Goal: Find specific page/section: Find specific page/section

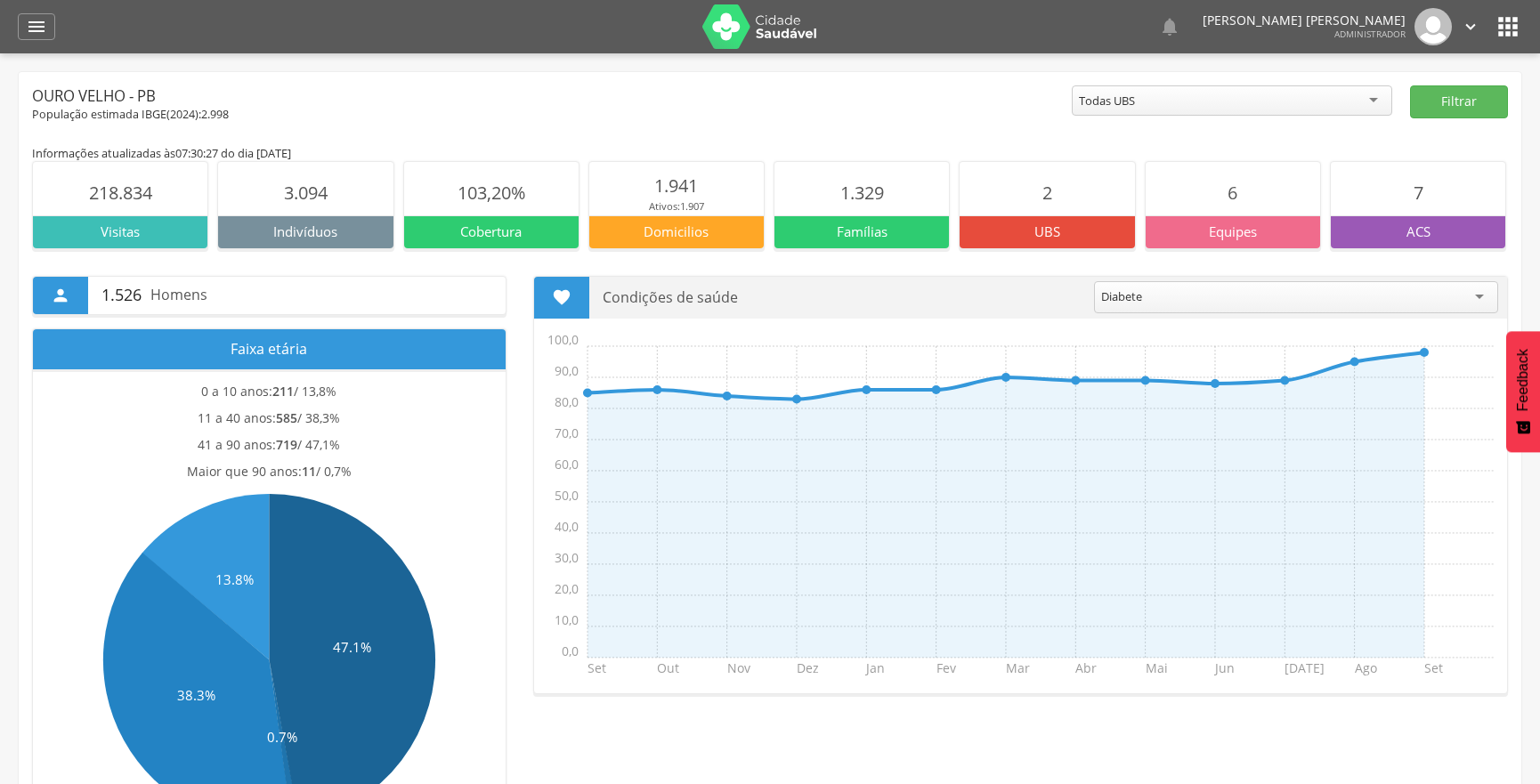
click at [14, 30] on header " Dashboard Supervisão Produtividade Mapa da cidade Mapa de cobertura Ranking A…" at bounding box center [770, 27] width 1540 height 53
click at [23, 20] on div "" at bounding box center [37, 27] width 37 height 27
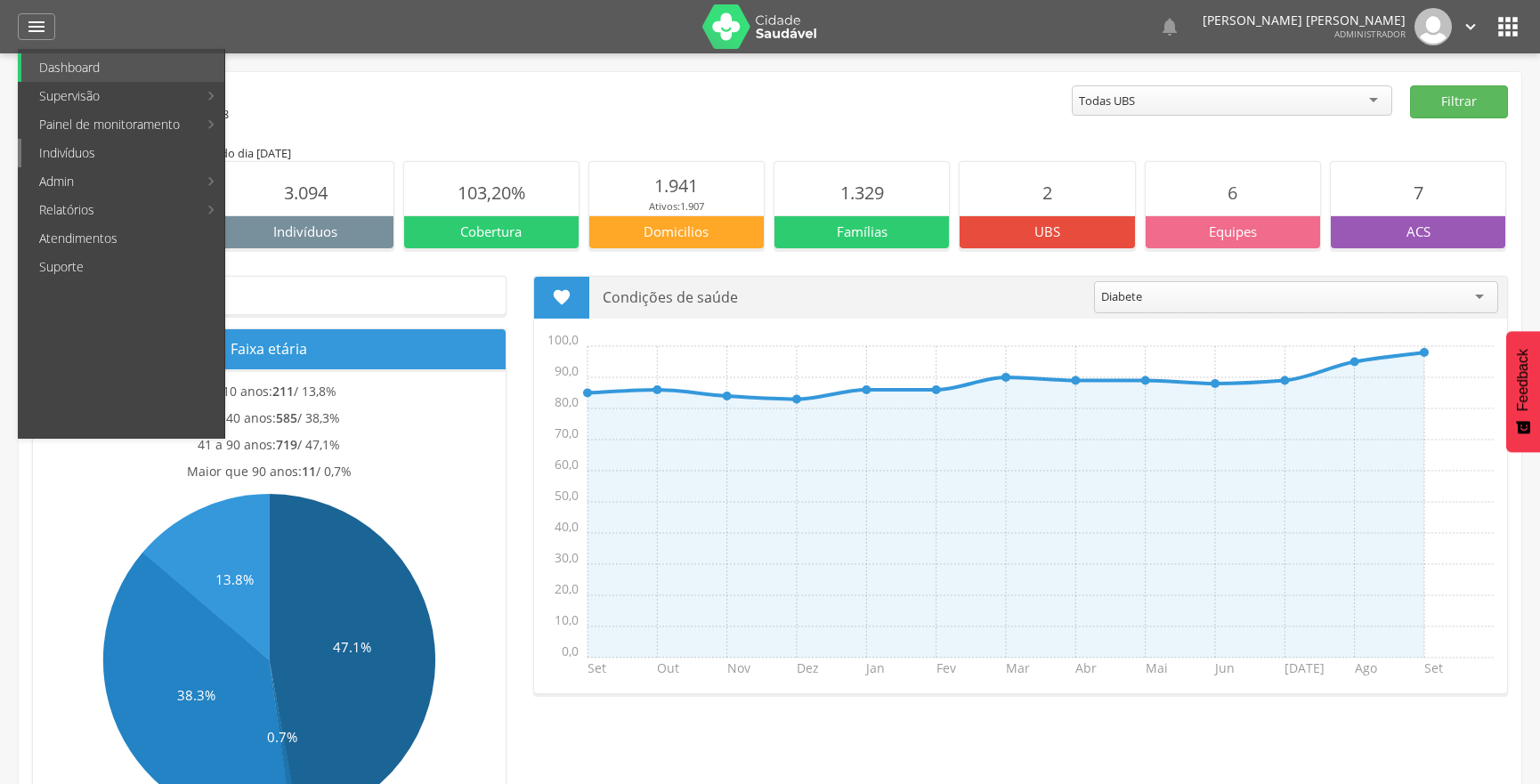
click at [100, 160] on link "Indivíduos" at bounding box center [123, 153] width 203 height 29
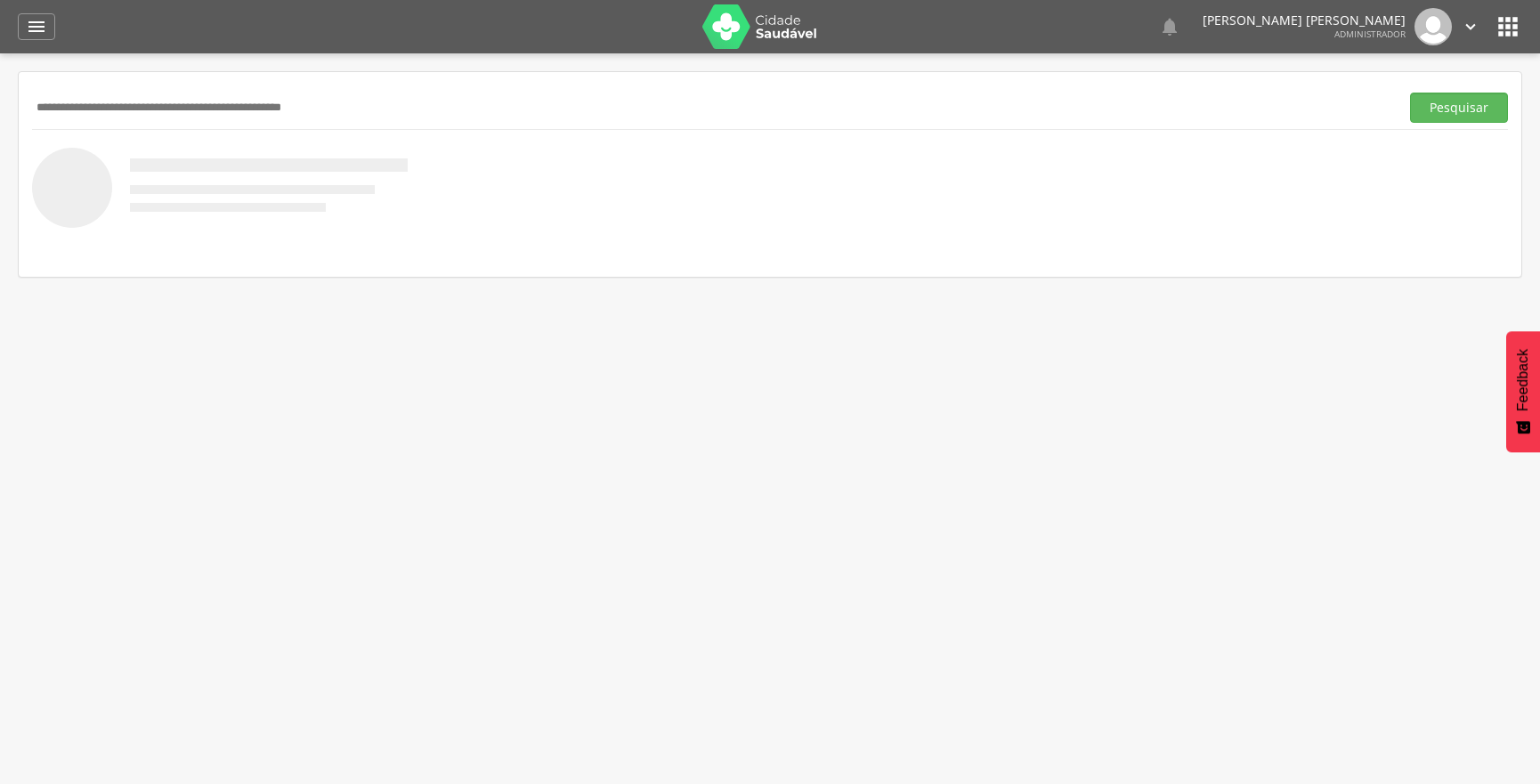
click at [267, 100] on input "text" at bounding box center [712, 108] width 1360 height 30
click at [1410, 93] on button "Pesquisar" at bounding box center [1459, 108] width 98 height 30
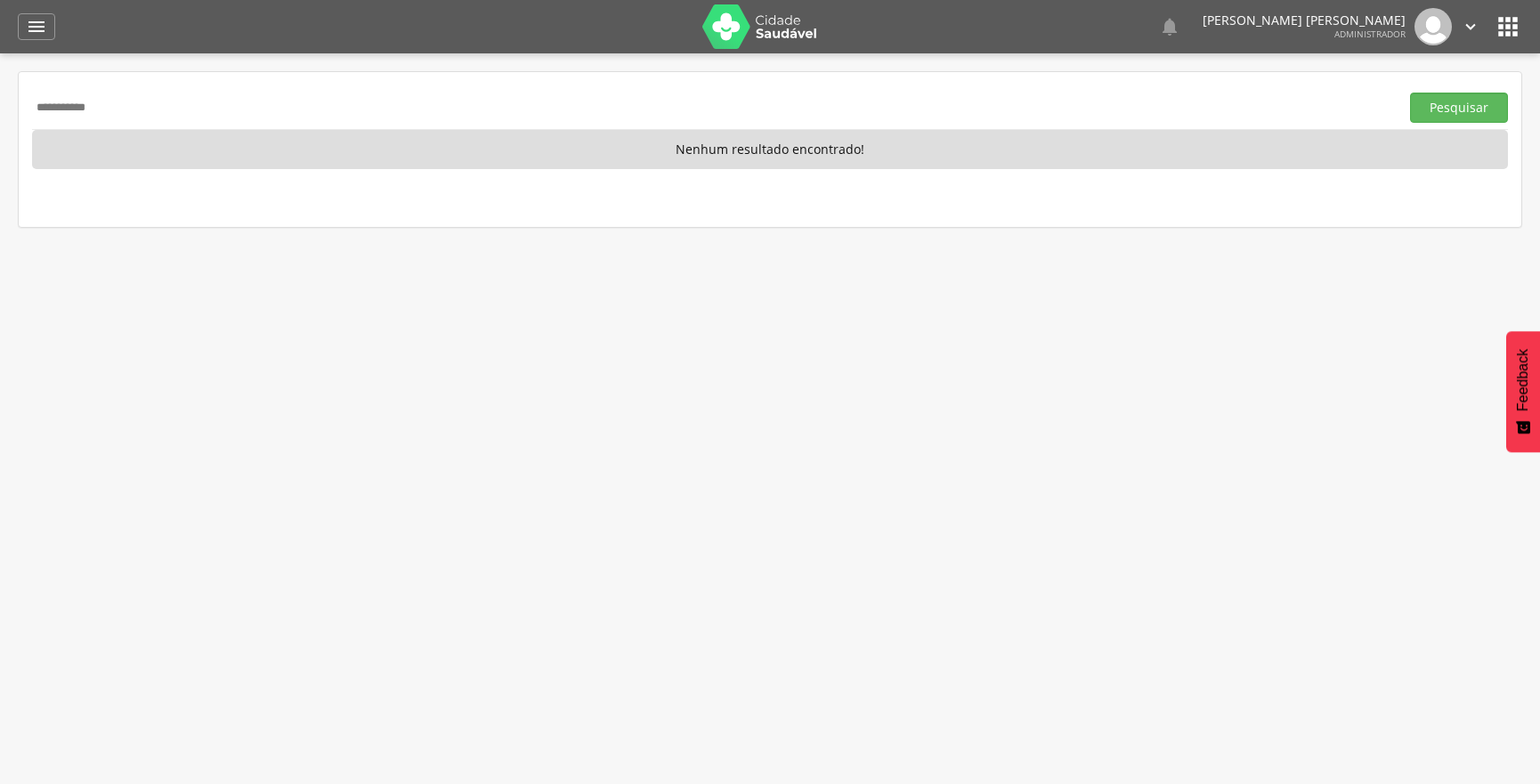
drag, startPoint x: 213, startPoint y: 104, endPoint x: 0, endPoint y: 113, distance: 213.2
click at [0, 110] on div " Supervisão  Distritos  Ubs adicionar ubs  Coordenador: - Ouro Velho / [GEO…" at bounding box center [770, 445] width 1540 height 784
type input "*********"
click at [1410, 93] on button "Pesquisar" at bounding box center [1459, 108] width 98 height 30
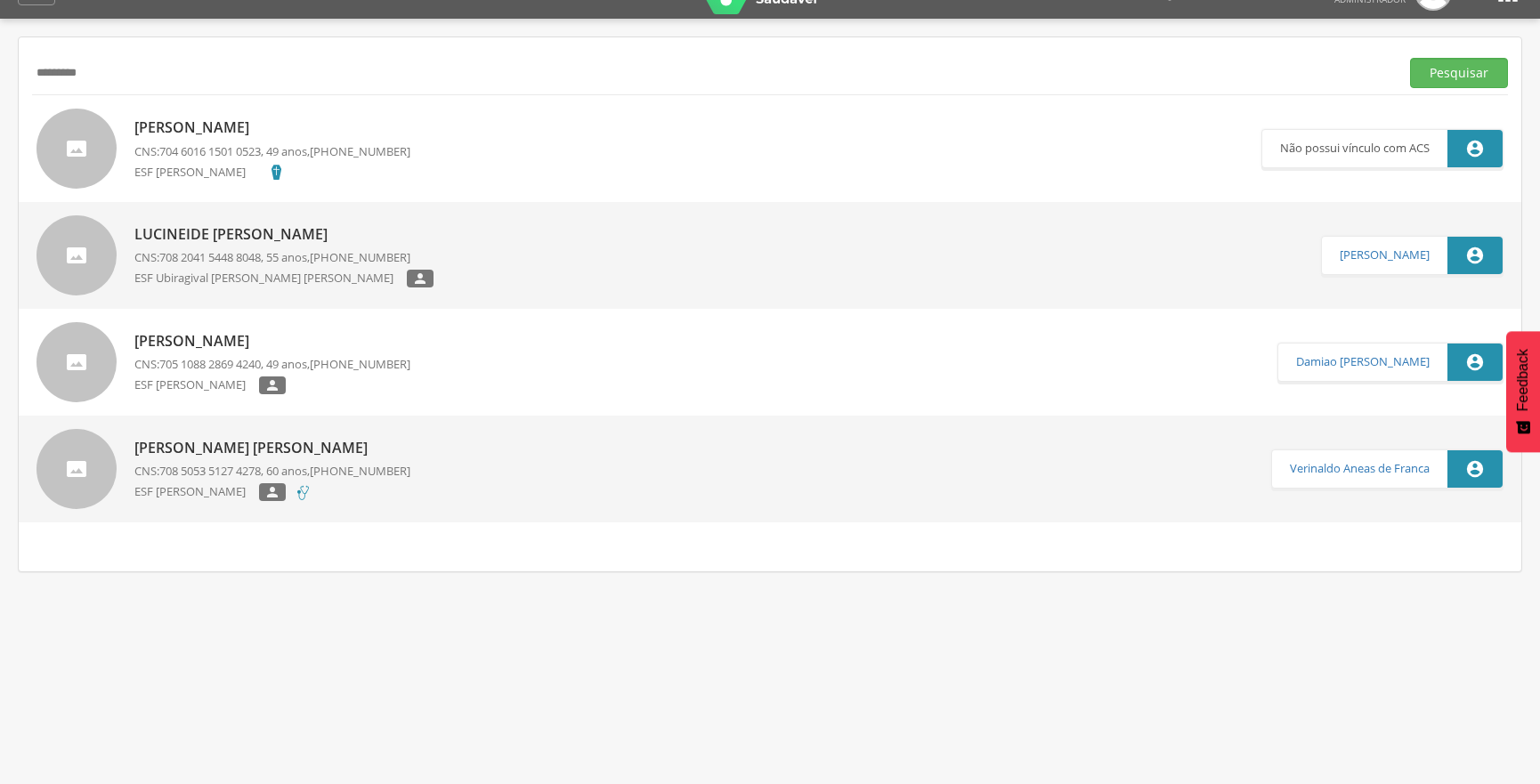
scroll to position [53, 0]
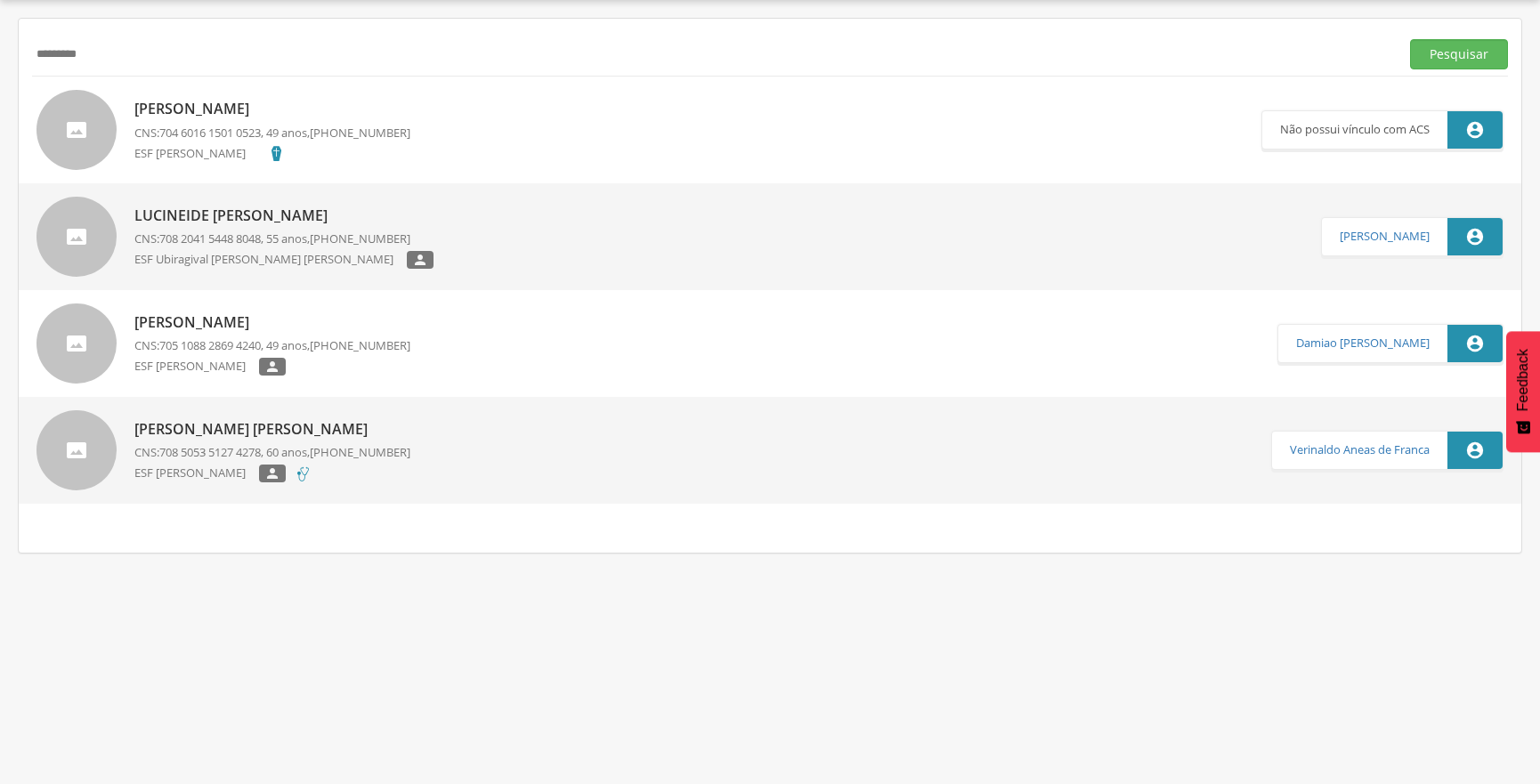
click at [281, 244] on p "CNS: 708 2041 5448 8048 , 55 anos, [PHONE_NUMBER]" at bounding box center [284, 239] width 299 height 17
type input "**********"
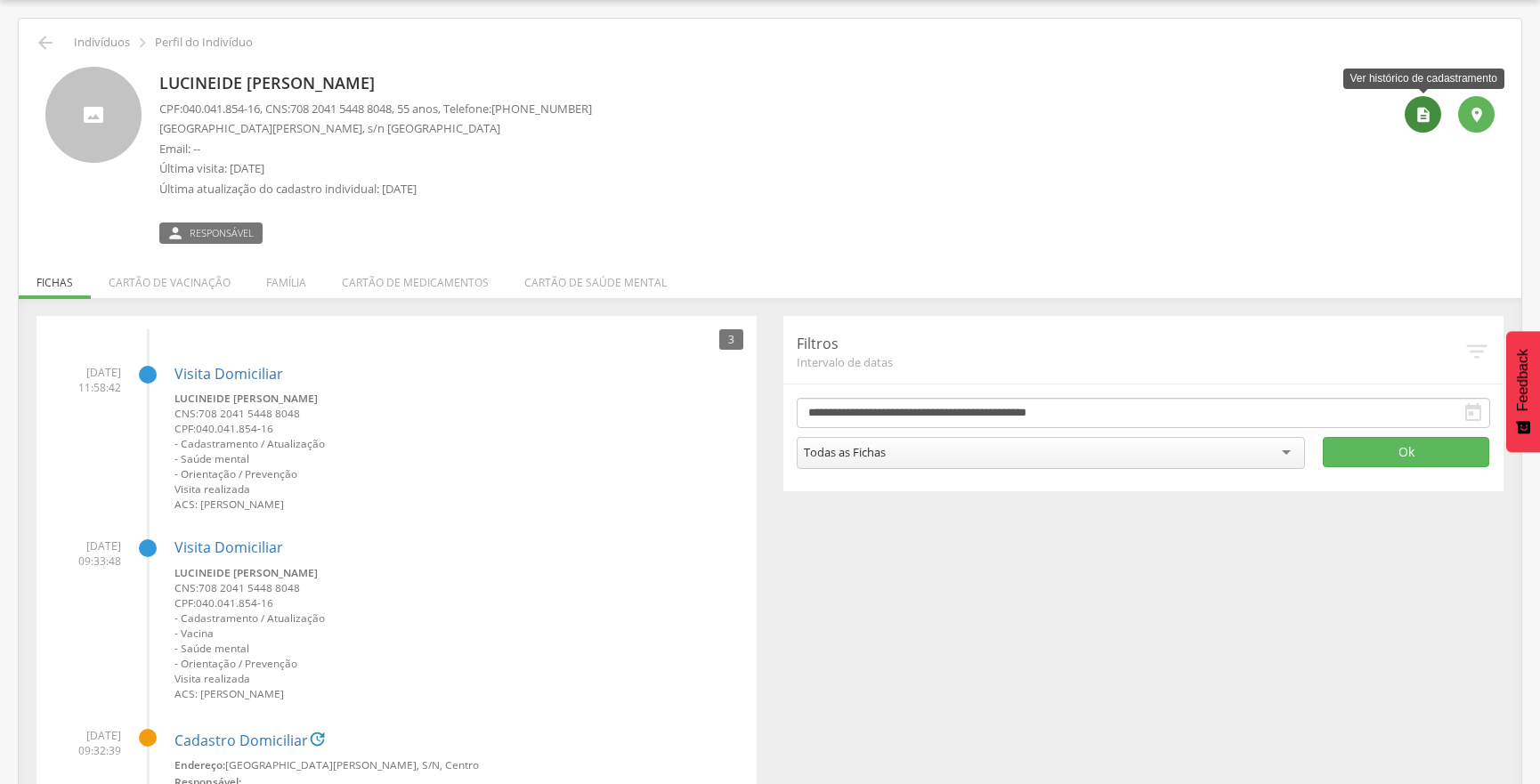
drag, startPoint x: 1422, startPoint y: 127, endPoint x: 1203, endPoint y: 56, distance: 230.2
click at [1421, 127] on div "" at bounding box center [1422, 114] width 37 height 37
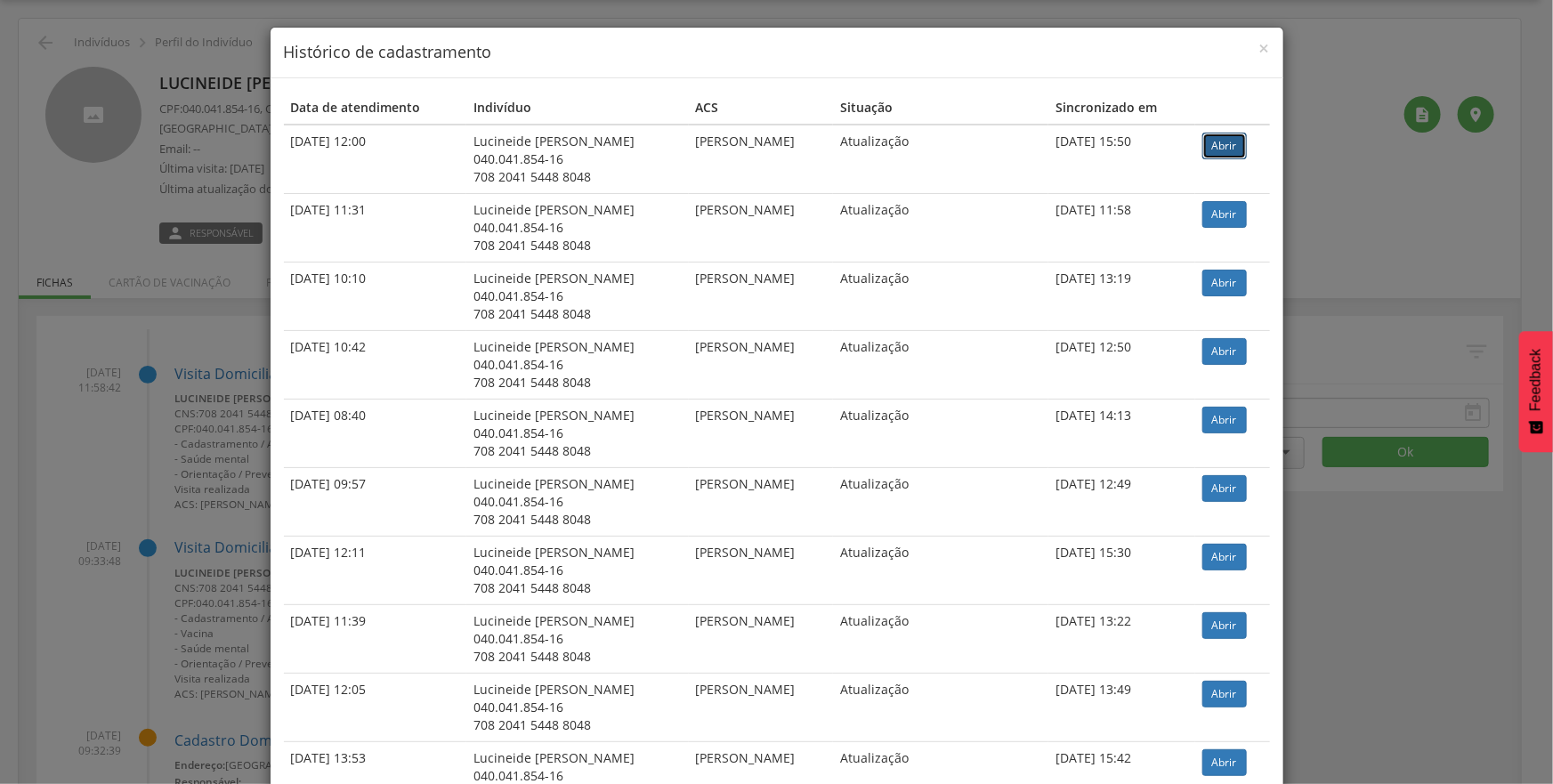
click at [1225, 150] on link "Abrir" at bounding box center [1224, 146] width 45 height 27
drag, startPoint x: 1255, startPoint y: 49, endPoint x: 1380, endPoint y: 10, distance: 130.9
click at [1259, 49] on span "×" at bounding box center [1264, 48] width 11 height 25
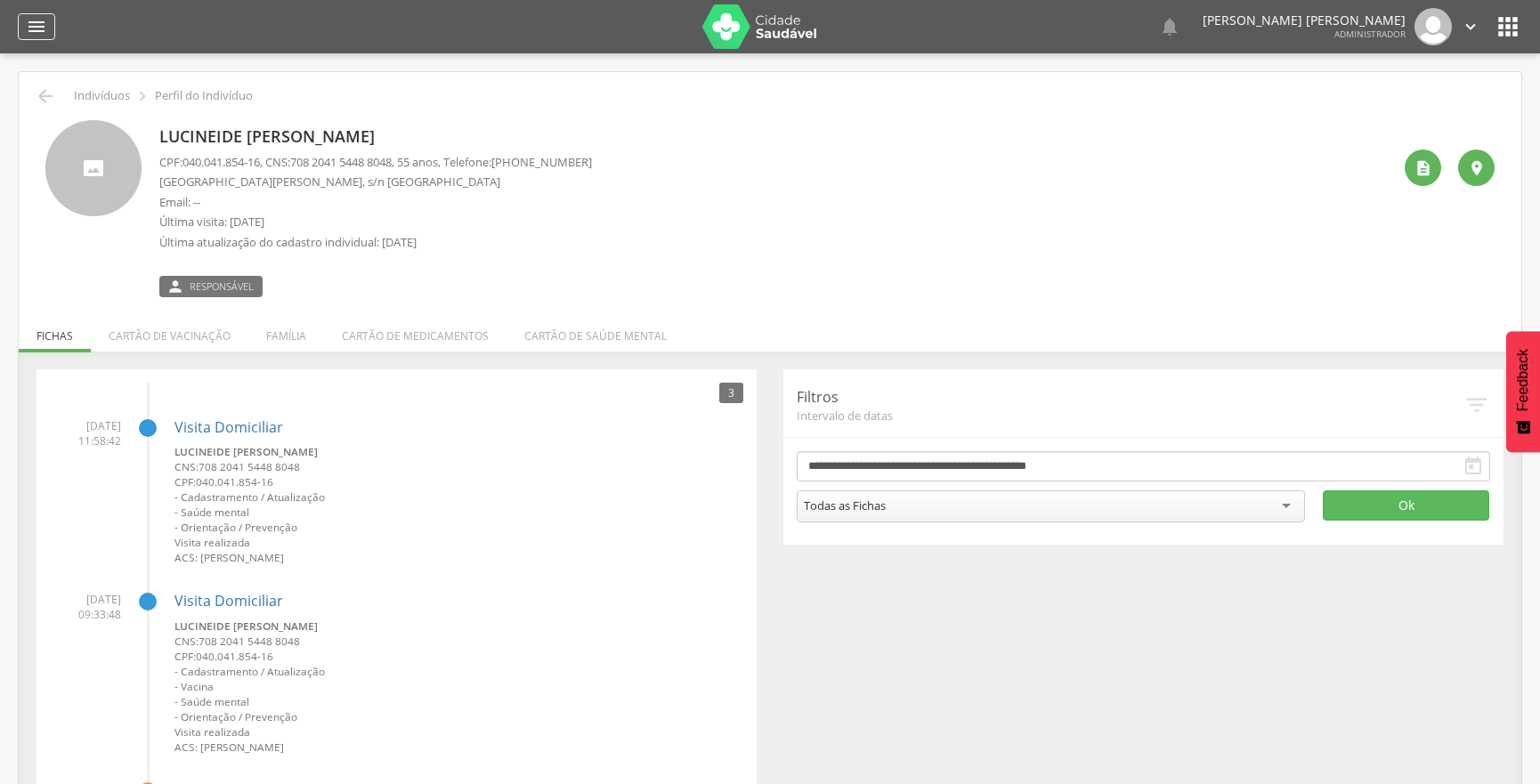
click at [29, 30] on icon "" at bounding box center [37, 27] width 21 height 21
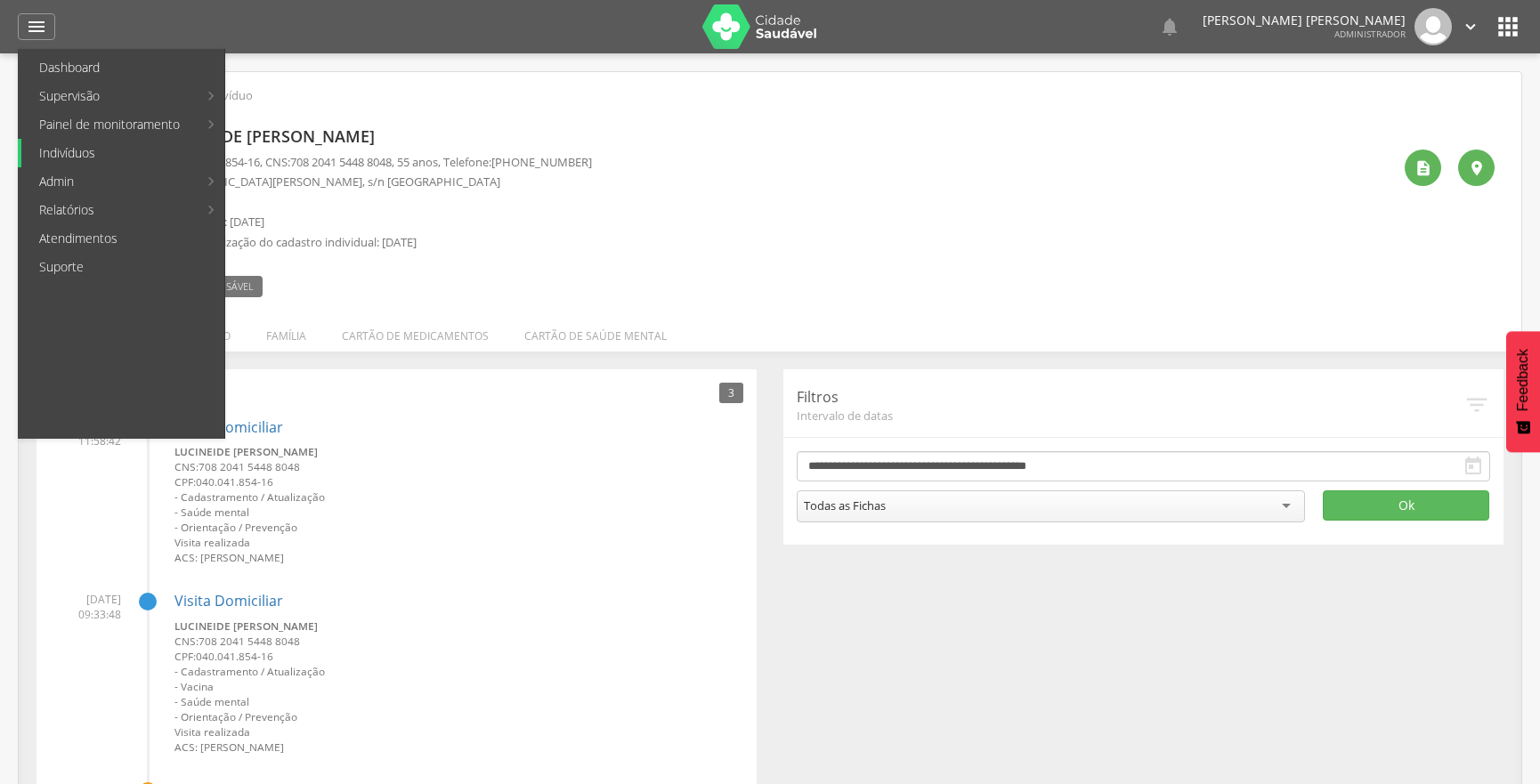
click at [87, 155] on link "Indivíduos" at bounding box center [123, 153] width 203 height 29
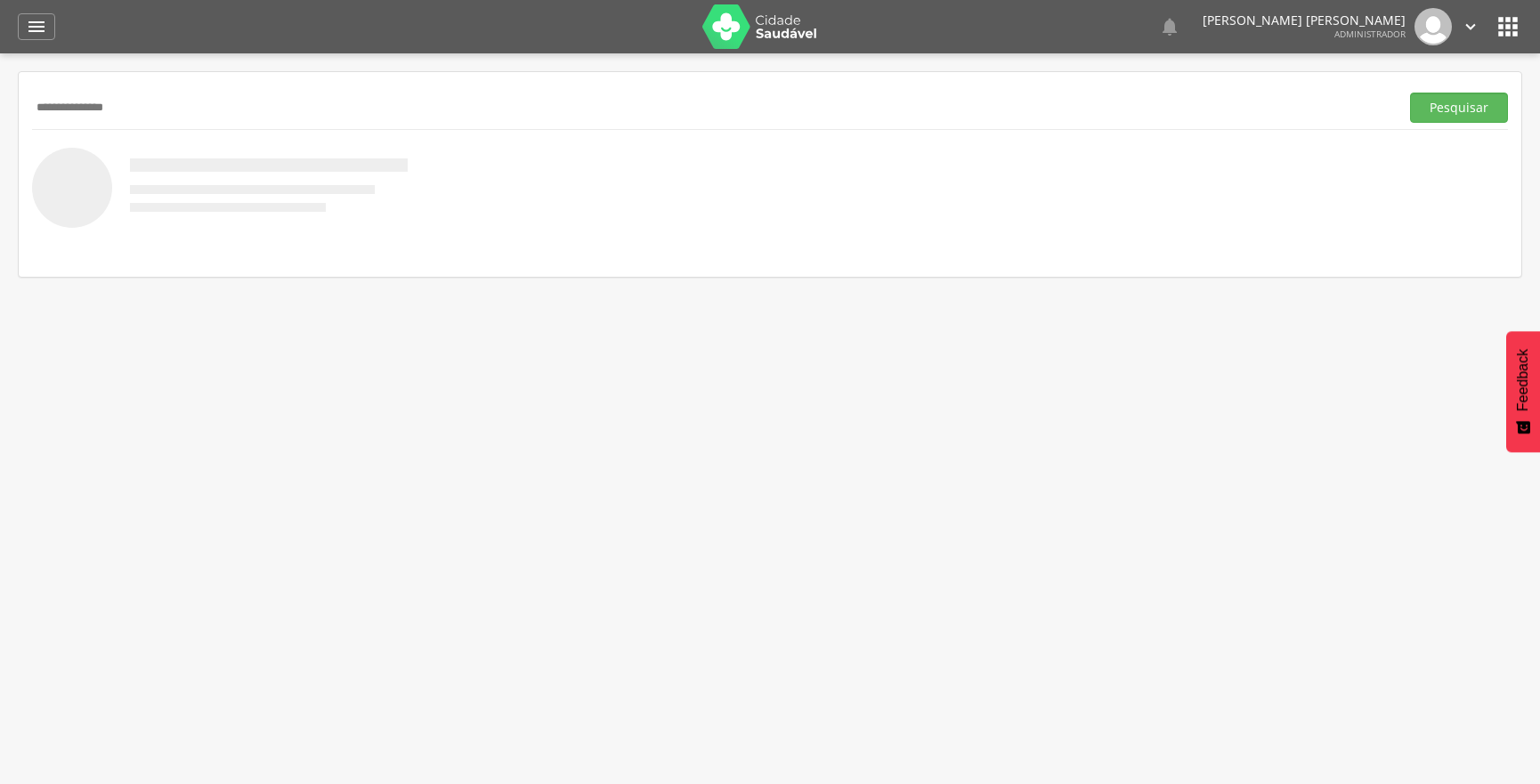
type input "**********"
click at [1410, 93] on button "Pesquisar" at bounding box center [1459, 108] width 98 height 30
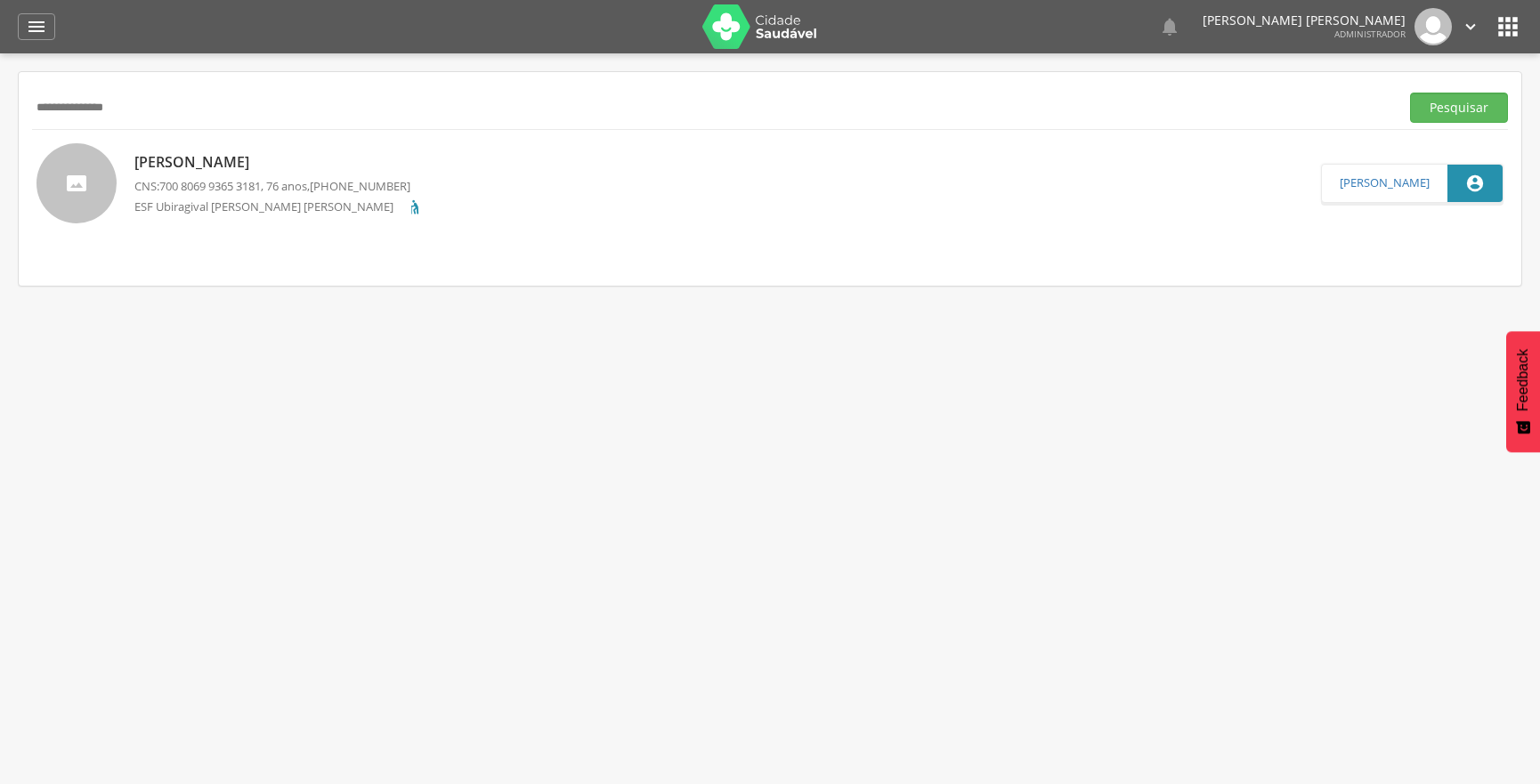
click at [250, 175] on div "[PERSON_NAME] CNS: 700 8069 9365 3181 , 76 anos, [PHONE_NUMBER] ESF Ubiragival …" at bounding box center [279, 183] width 290 height 72
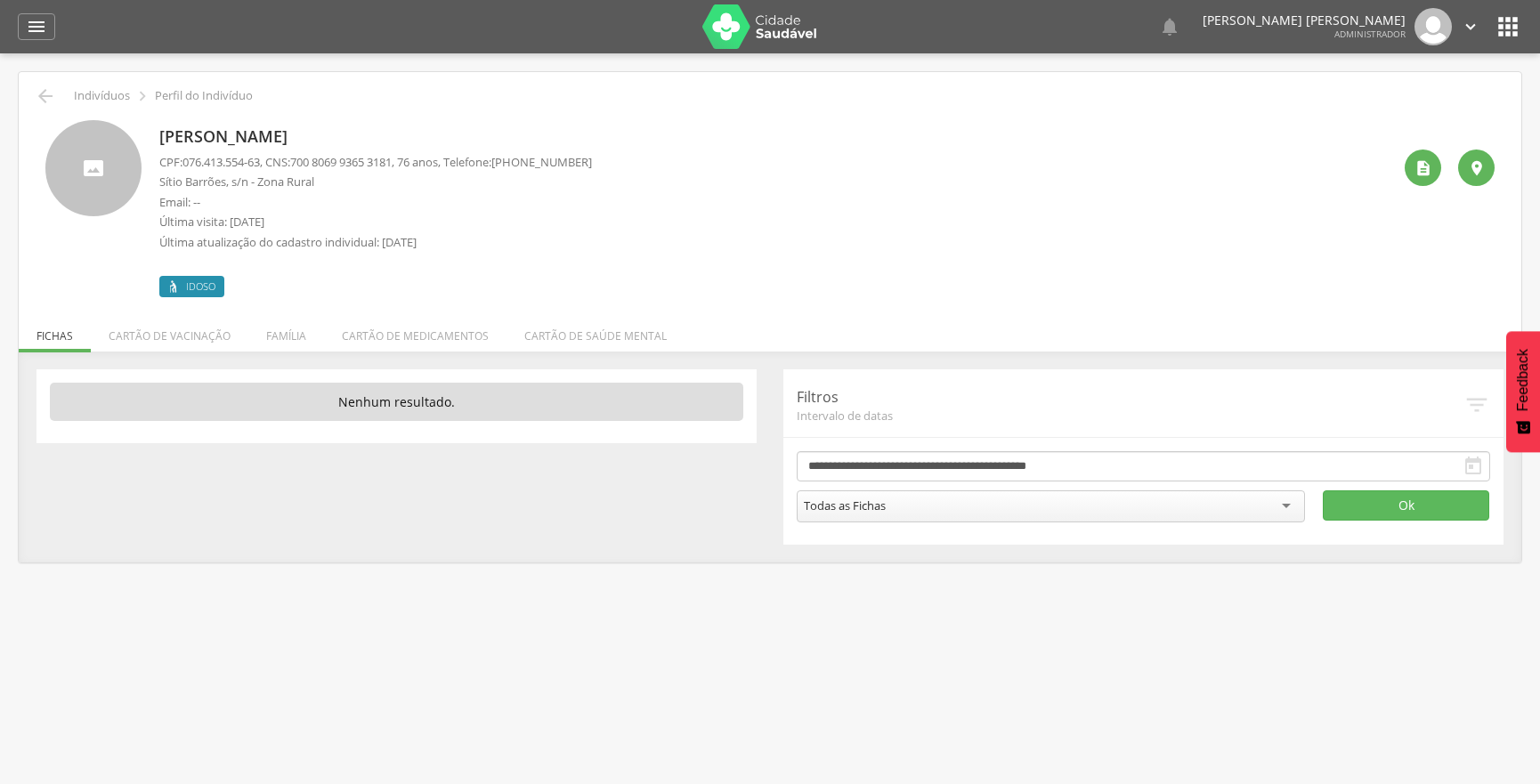
click at [204, 138] on p "[PERSON_NAME]" at bounding box center [375, 137] width 432 height 23
click at [275, 147] on p "[PERSON_NAME]" at bounding box center [375, 137] width 432 height 23
click at [1428, 159] on icon "" at bounding box center [1423, 168] width 18 height 18
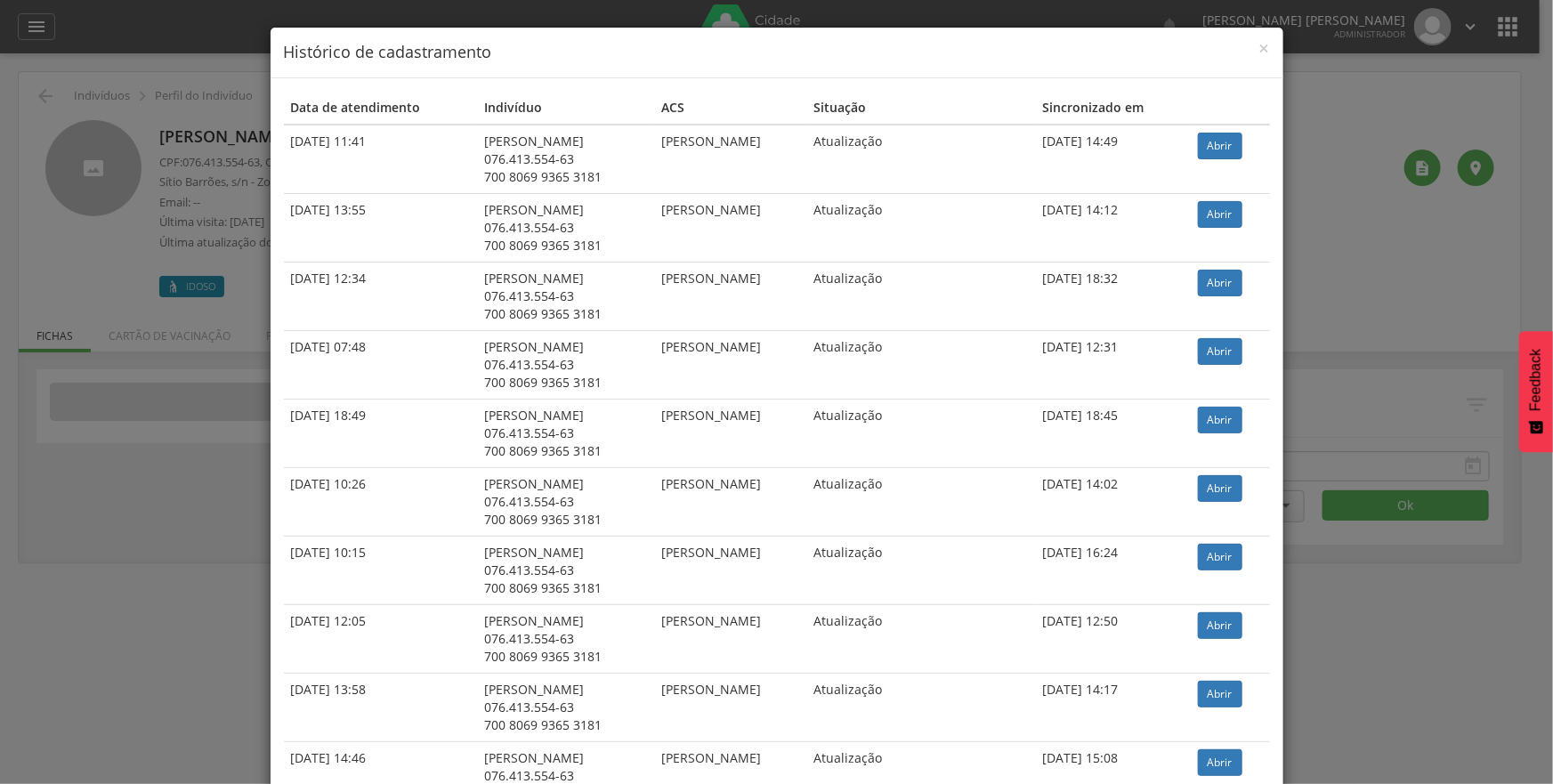
click at [1418, 168] on div "× Histórico de cadastramento Data de atendimento Indivíduo ACS Situação Sincron…" at bounding box center [776, 392] width 1553 height 784
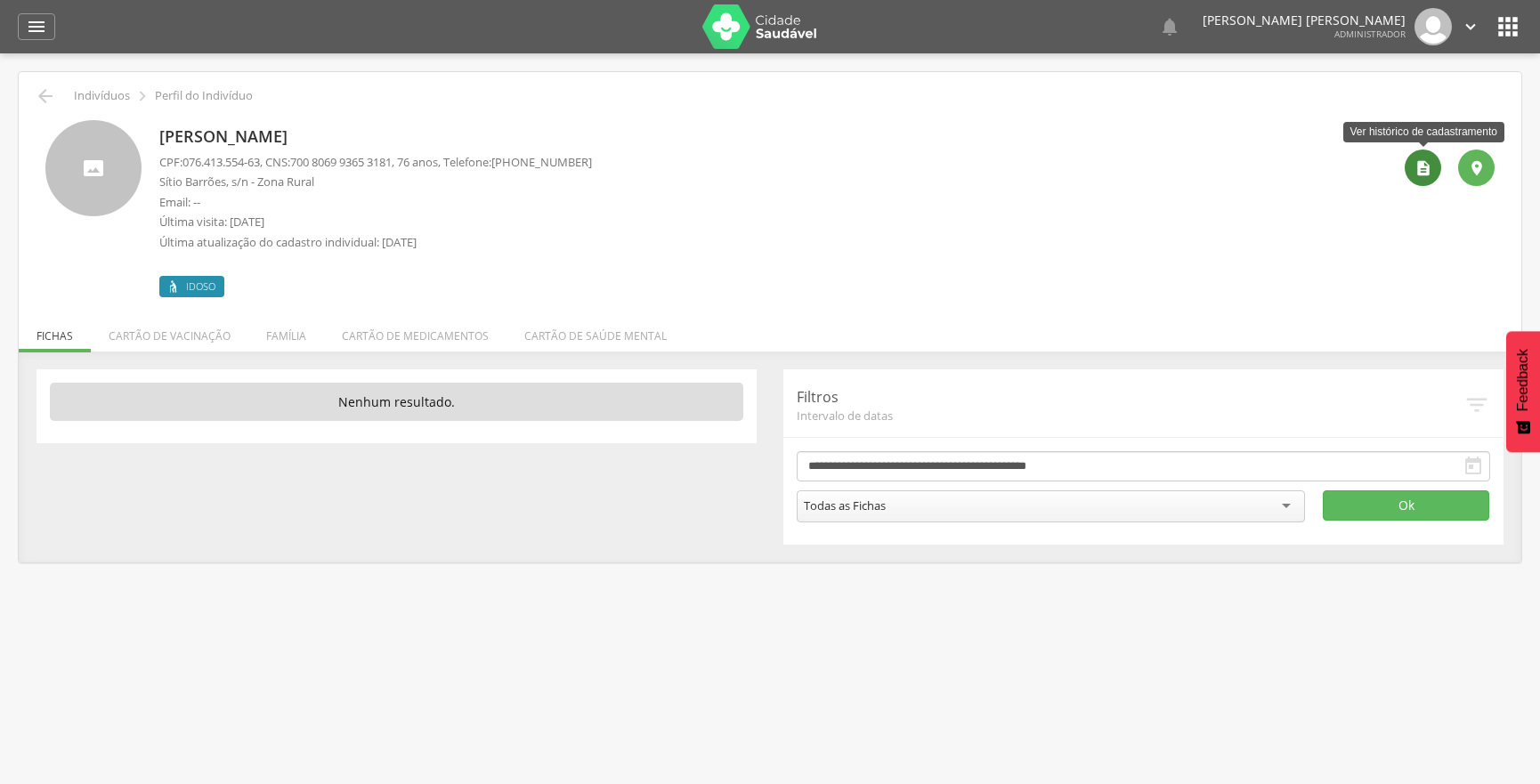
click at [1424, 167] on icon "" at bounding box center [1423, 168] width 18 height 18
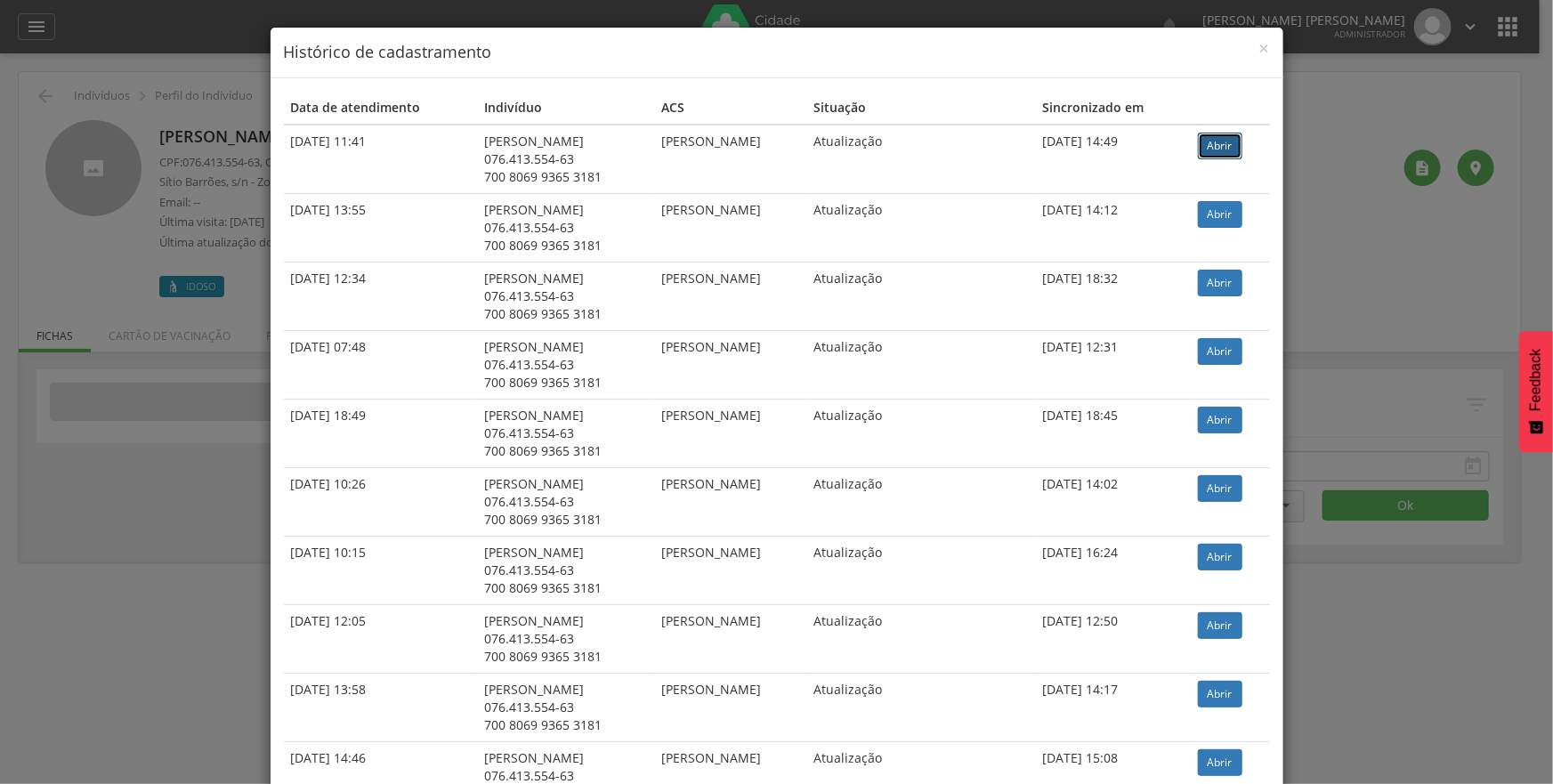
click at [1228, 147] on link "Abrir" at bounding box center [1220, 146] width 45 height 27
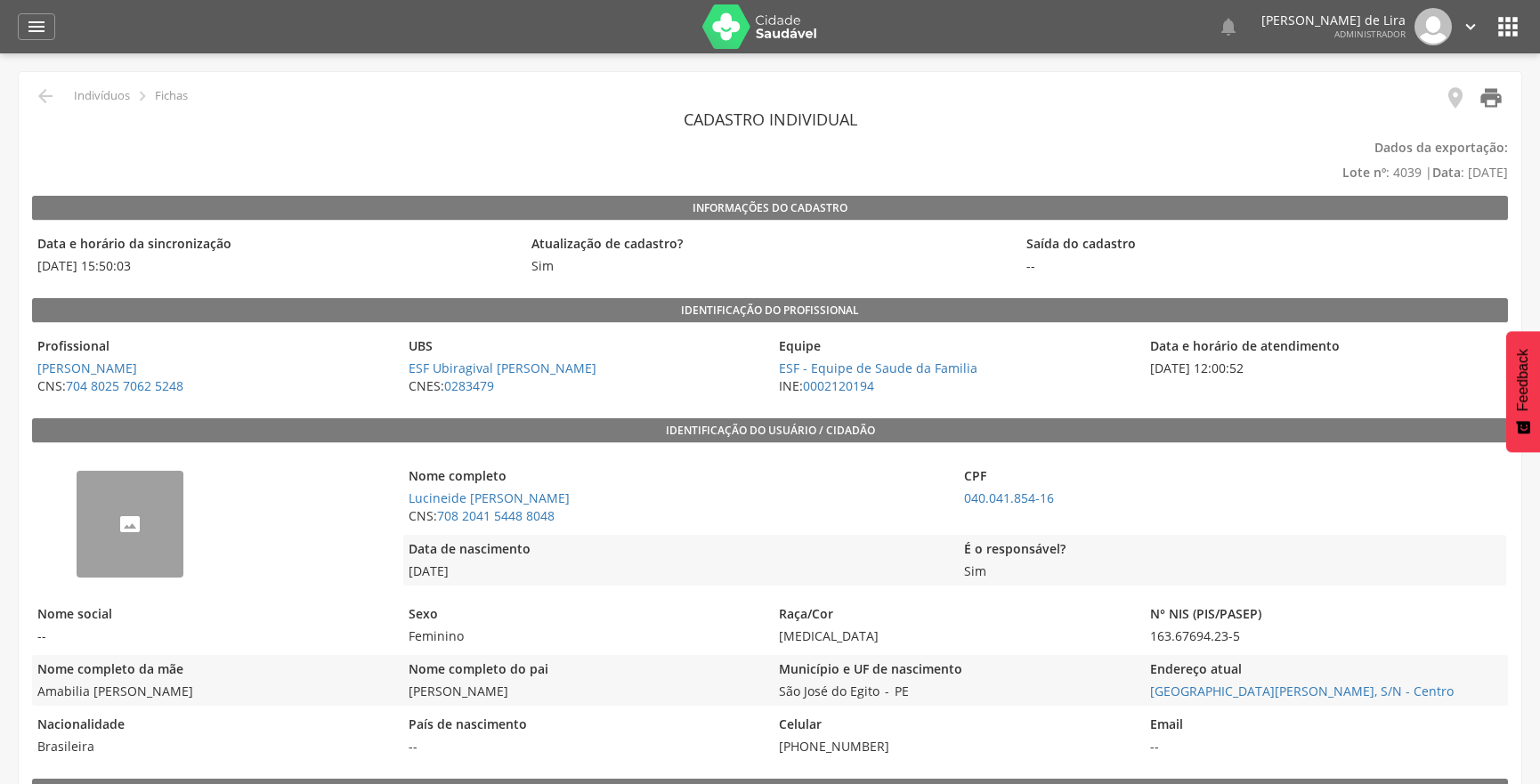
click at [1497, 102] on icon "" at bounding box center [1491, 98] width 25 height 25
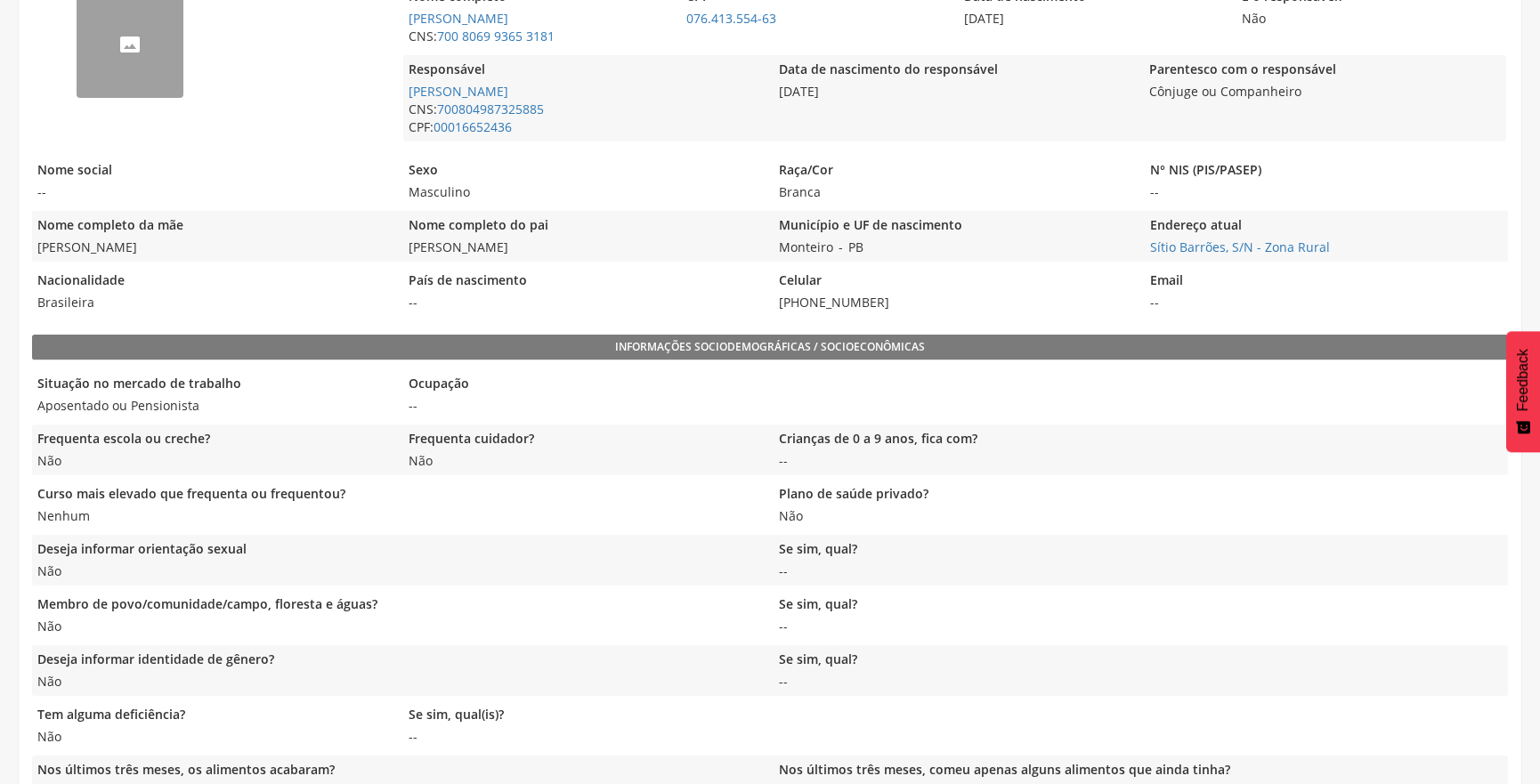
scroll to position [323, 0]
